Goal: Download file/media

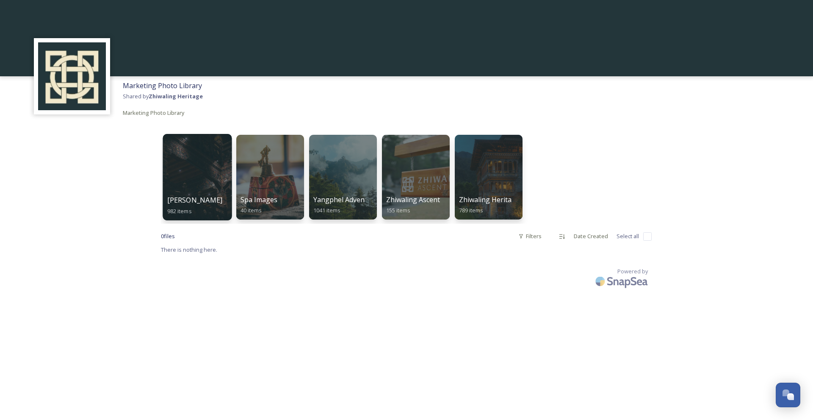
click at [204, 201] on span "[PERSON_NAME]" at bounding box center [194, 199] width 55 height 9
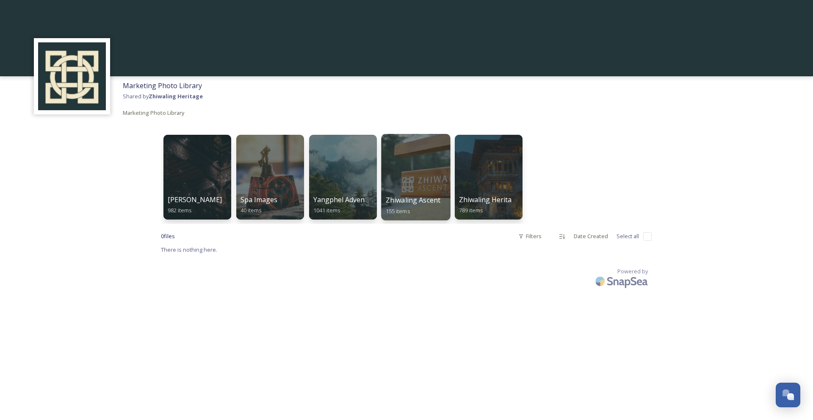
click at [411, 194] on div at bounding box center [415, 177] width 69 height 86
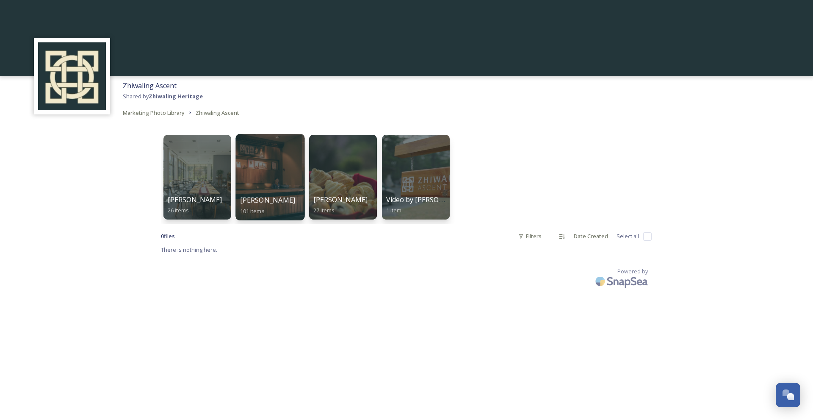
click at [275, 206] on div "[PERSON_NAME] 101 items" at bounding box center [270, 205] width 61 height 21
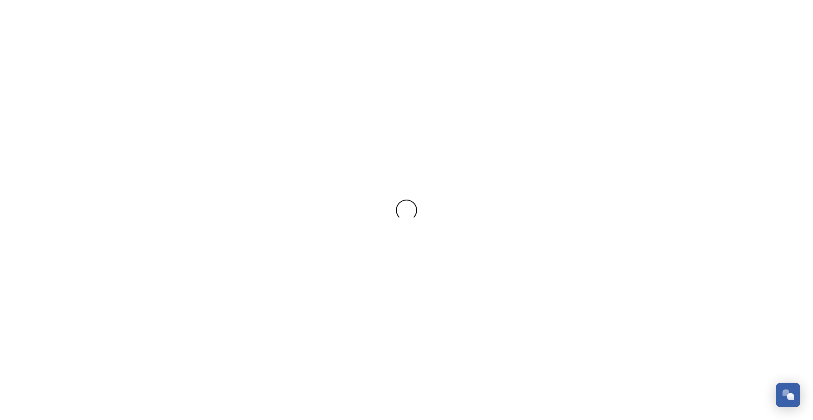
click at [275, 206] on div at bounding box center [406, 210] width 813 height 21
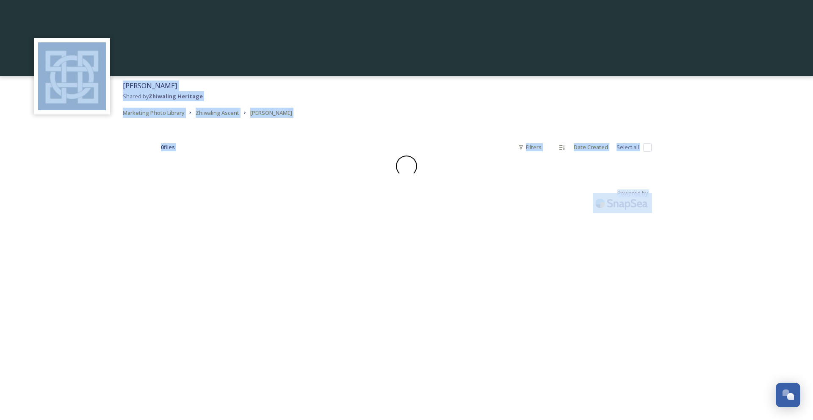
click at [3, 200] on div "[PERSON_NAME] Shared by Zhiwaling Heritage Marketing Photo Library Zhiwaling As…" at bounding box center [406, 210] width 813 height 420
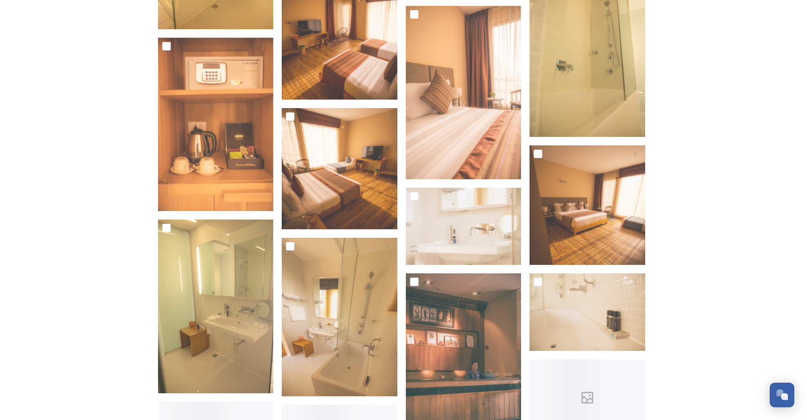
scroll to position [1313, 0]
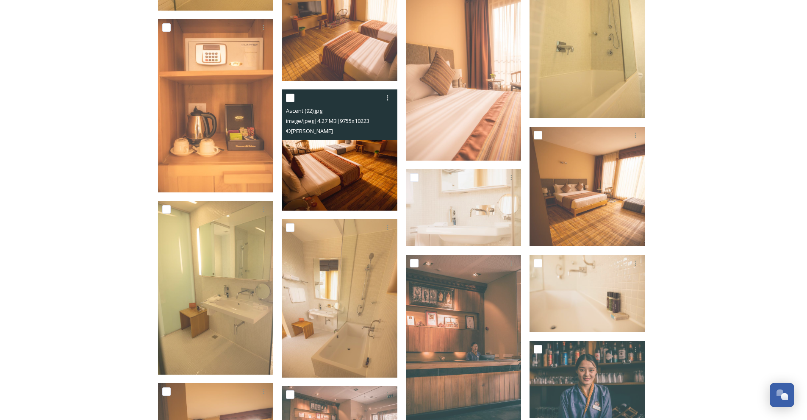
click at [321, 159] on img at bounding box center [340, 149] width 116 height 121
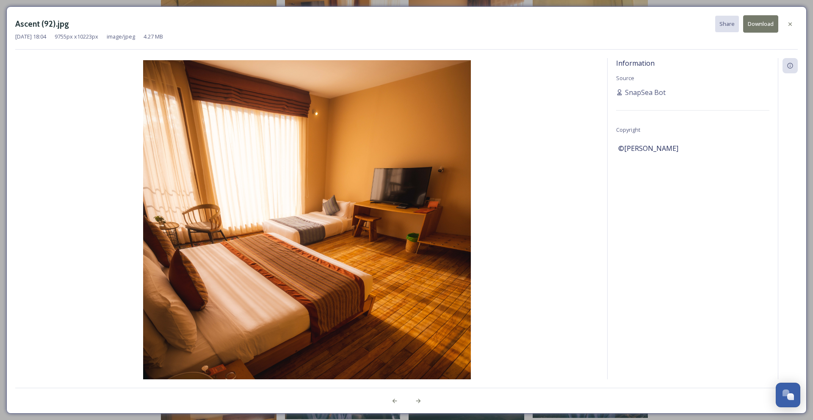
click at [762, 25] on button "Download" at bounding box center [761, 23] width 35 height 17
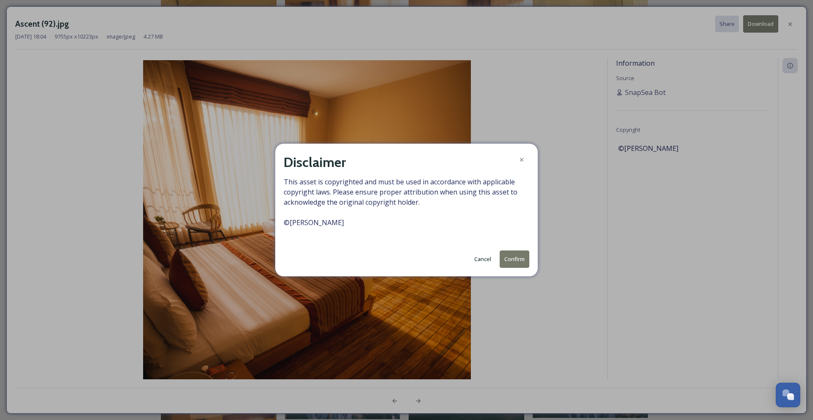
click at [508, 258] on button "Confirm" at bounding box center [515, 258] width 30 height 17
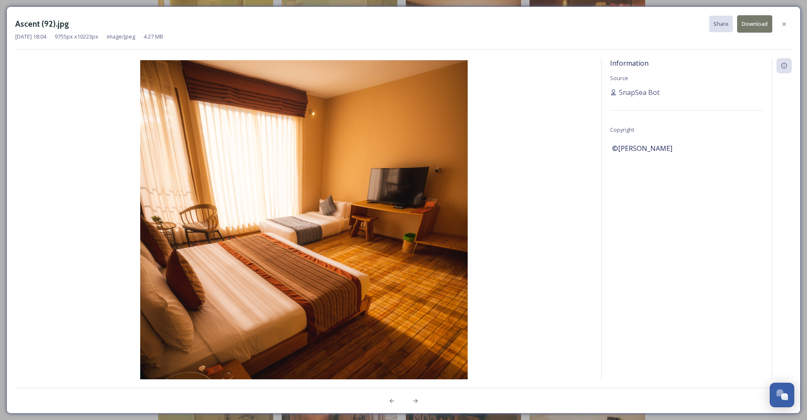
scroll to position [1186, 0]
